Goal: Task Accomplishment & Management: Use online tool/utility

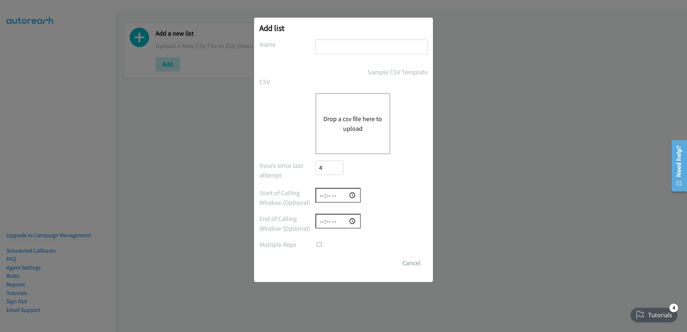
click at [334, 44] on input "text" at bounding box center [371, 47] width 112 height 15
type input "call attmpted fu once"
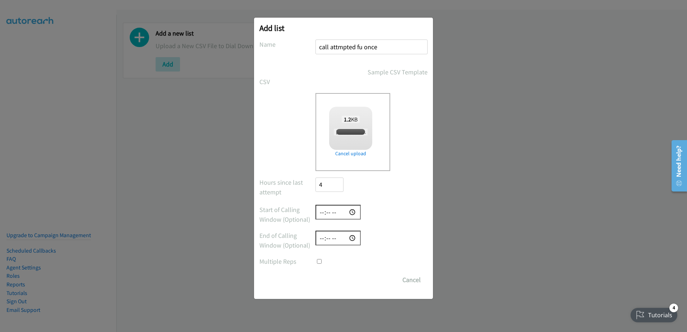
checkbox input "true"
click at [327, 277] on input "Save List" at bounding box center [334, 280] width 38 height 14
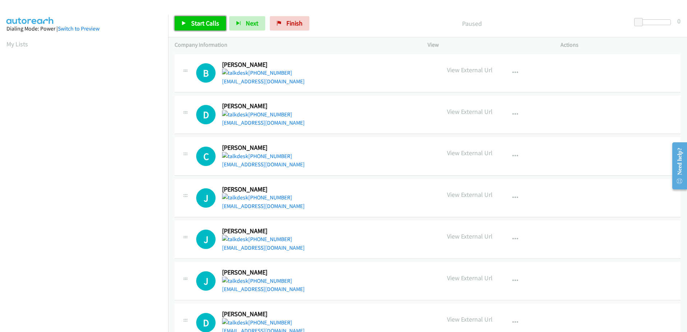
click at [205, 19] on span "Start Calls" at bounding box center [205, 23] width 28 height 8
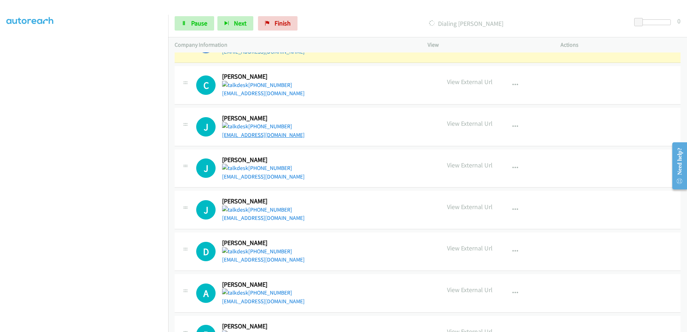
scroll to position [72, 0]
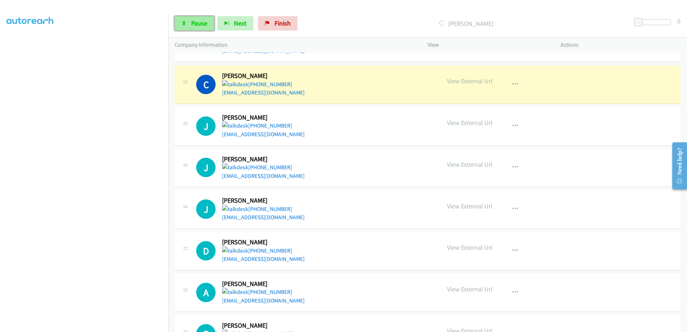
click at [191, 24] on span "Pause" at bounding box center [199, 23] width 16 height 8
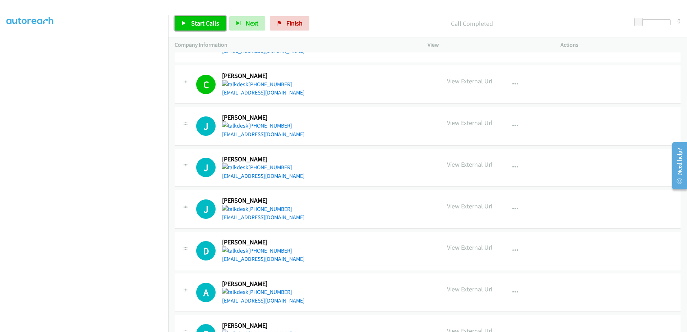
click at [197, 26] on span "Start Calls" at bounding box center [205, 23] width 28 height 8
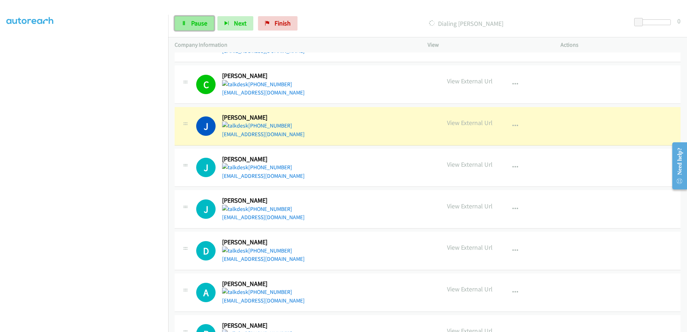
click at [203, 19] on span "Pause" at bounding box center [199, 23] width 16 height 8
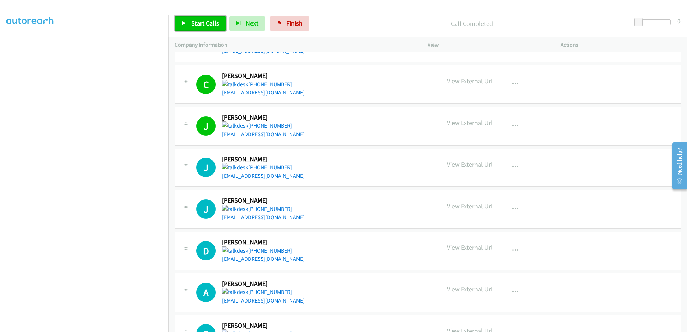
click at [213, 21] on span "Start Calls" at bounding box center [205, 23] width 28 height 8
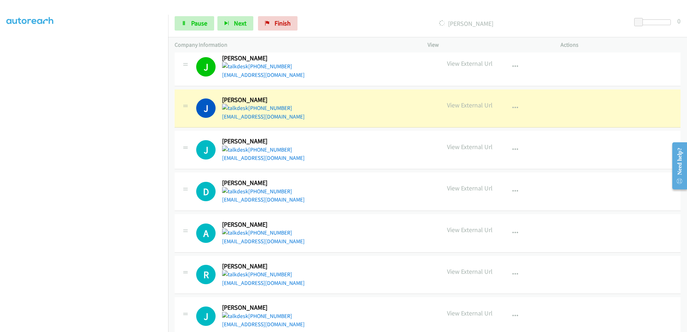
scroll to position [144, 0]
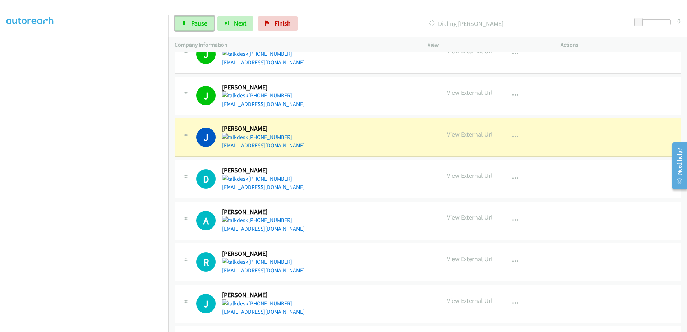
drag, startPoint x: 204, startPoint y: 26, endPoint x: 260, endPoint y: 46, distance: 60.0
click at [203, 26] on span "Pause" at bounding box center [199, 23] width 16 height 8
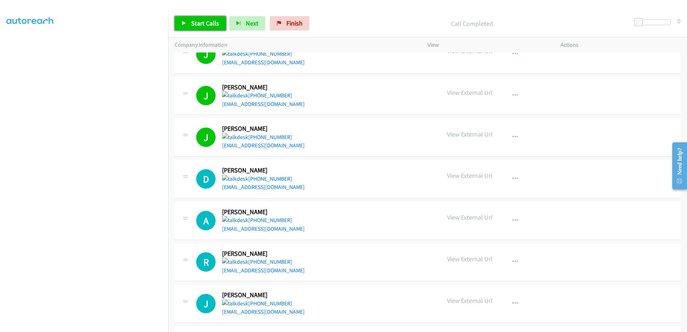
click at [205, 22] on span "Start Calls" at bounding box center [205, 23] width 28 height 8
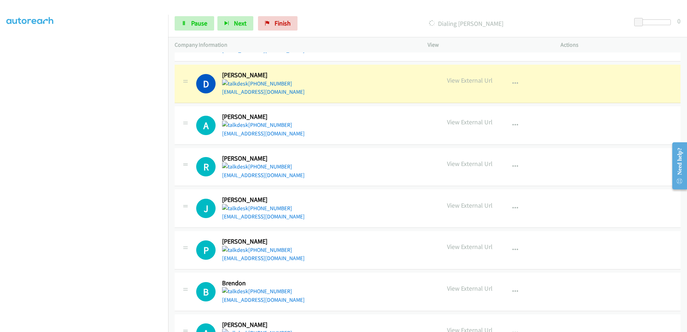
scroll to position [251, 0]
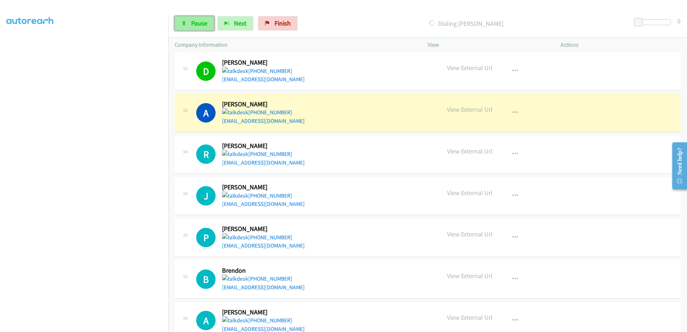
click at [193, 28] on link "Pause" at bounding box center [195, 23] width 40 height 14
